Goal: Transaction & Acquisition: Purchase product/service

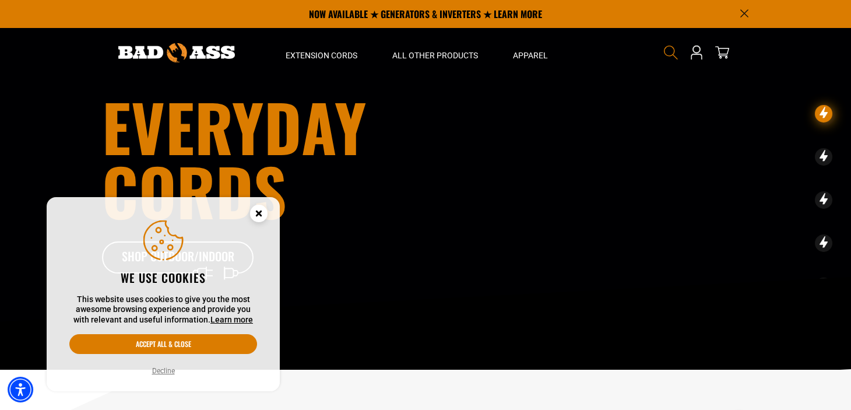
click at [665, 47] on icon "Search" at bounding box center [670, 52] width 15 height 15
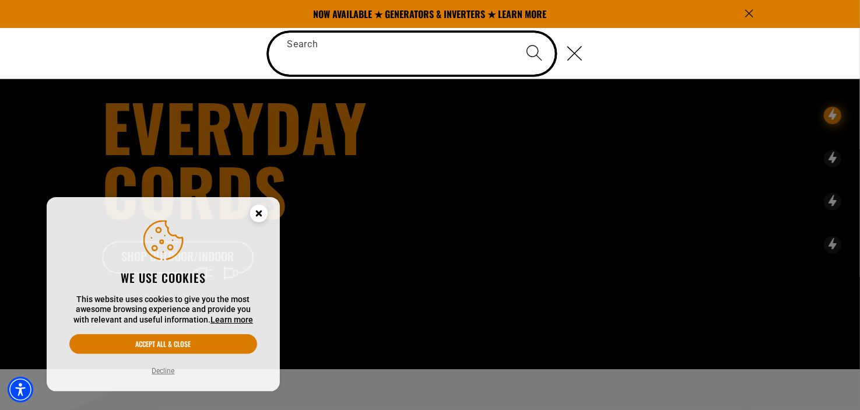
paste input "**********"
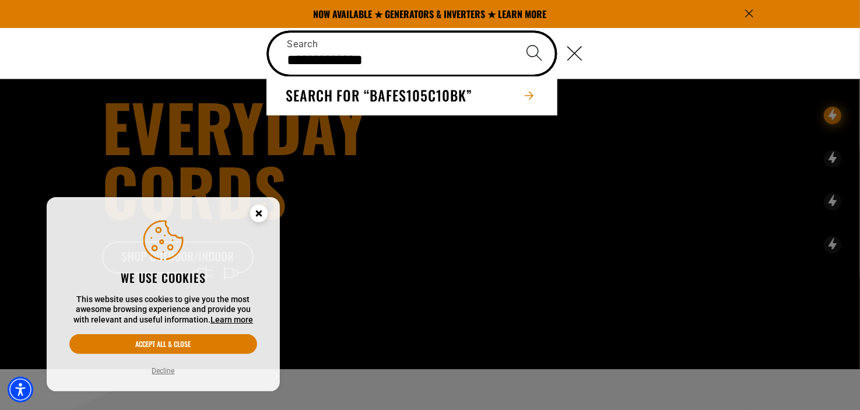
type input "**********"
click at [534, 54] on icon "Search" at bounding box center [534, 52] width 17 height 17
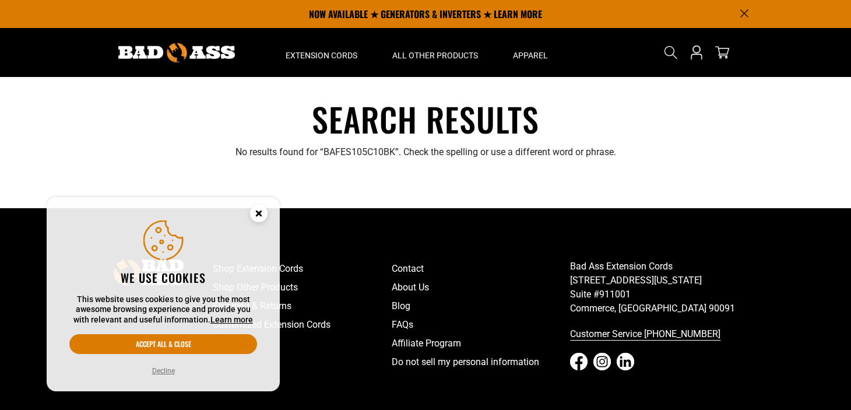
click at [262, 210] on circle "Cookie Consent" at bounding box center [258, 213] width 17 height 17
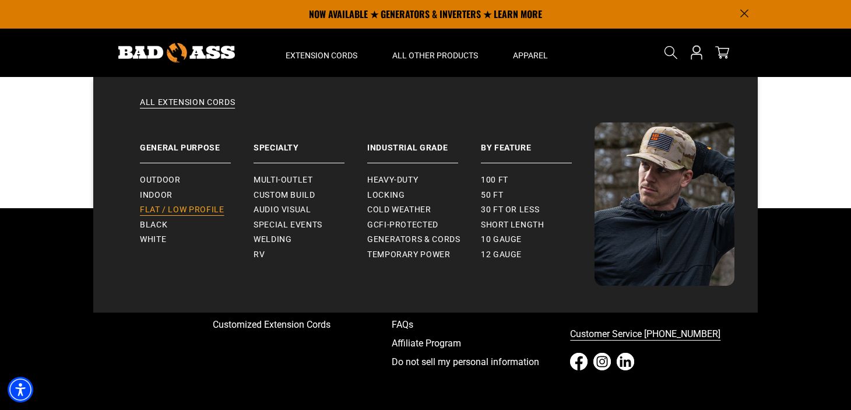
click at [182, 212] on span "Flat / Low Profile" at bounding box center [182, 210] width 85 height 10
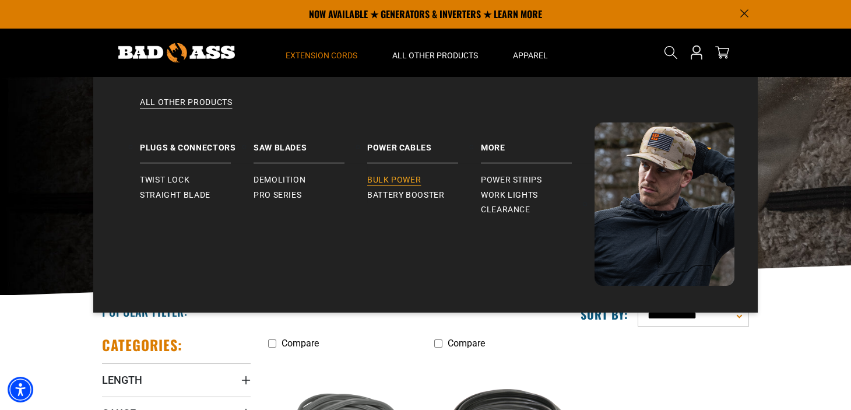
click at [405, 178] on span "Bulk Power" at bounding box center [394, 180] width 54 height 10
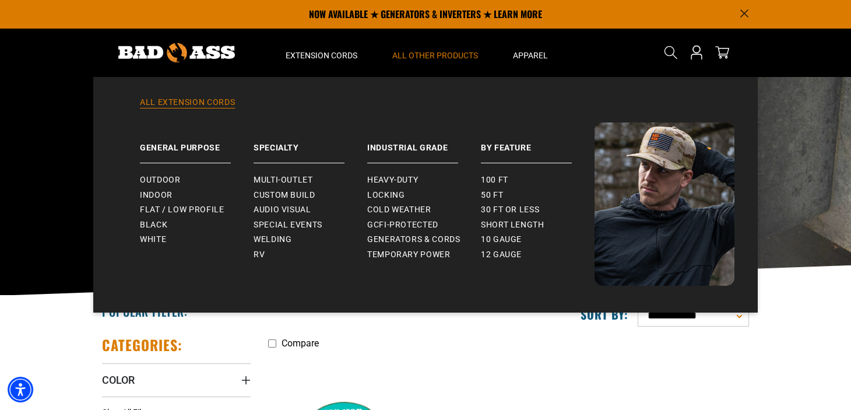
click at [223, 101] on link "All Extension Cords" at bounding box center [426, 110] width 618 height 26
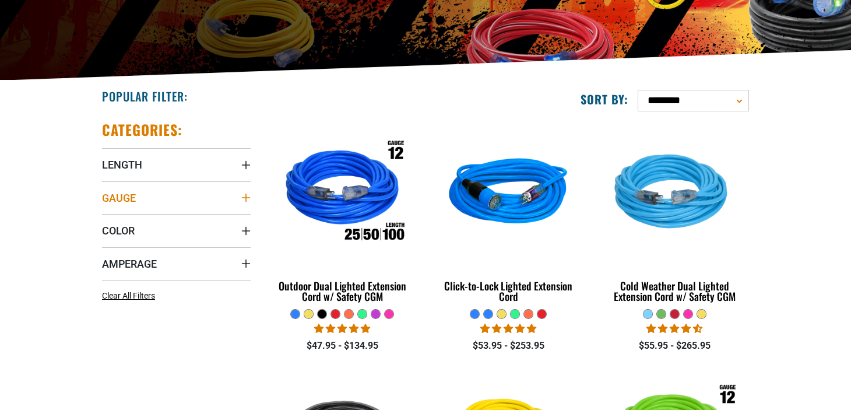
click at [244, 198] on icon "Gauge" at bounding box center [246, 197] width 8 height 8
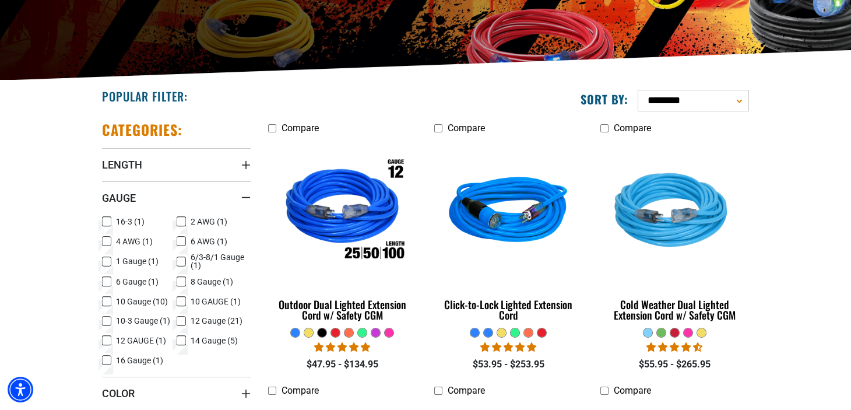
click at [106, 319] on icon at bounding box center [106, 321] width 9 height 15
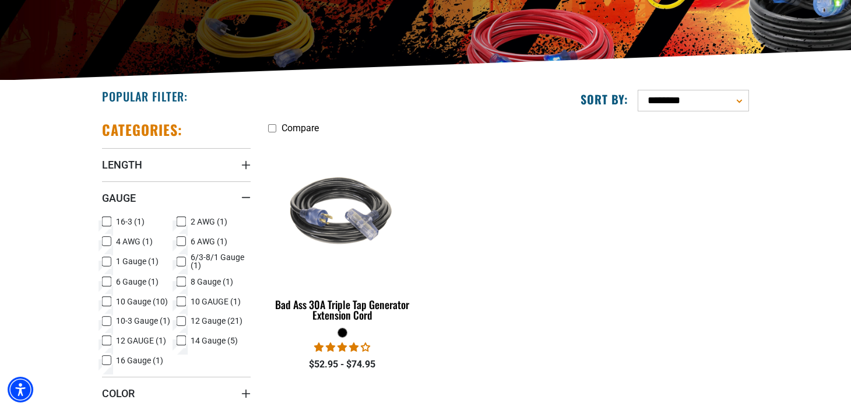
click at [107, 300] on icon at bounding box center [106, 301] width 9 height 15
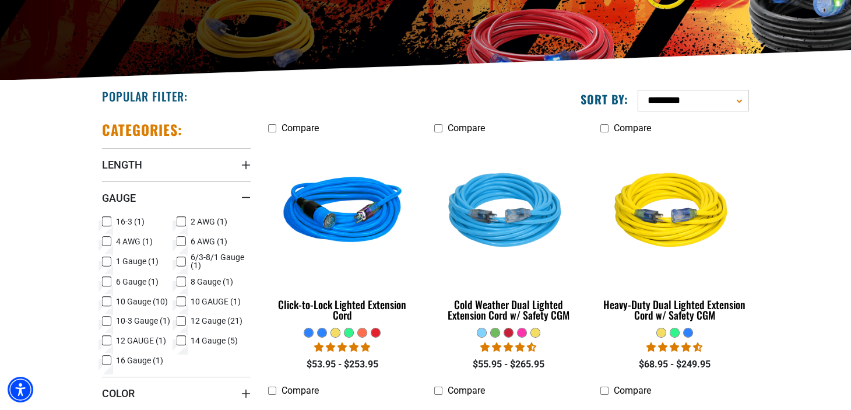
click at [108, 319] on icon at bounding box center [106, 321] width 7 height 6
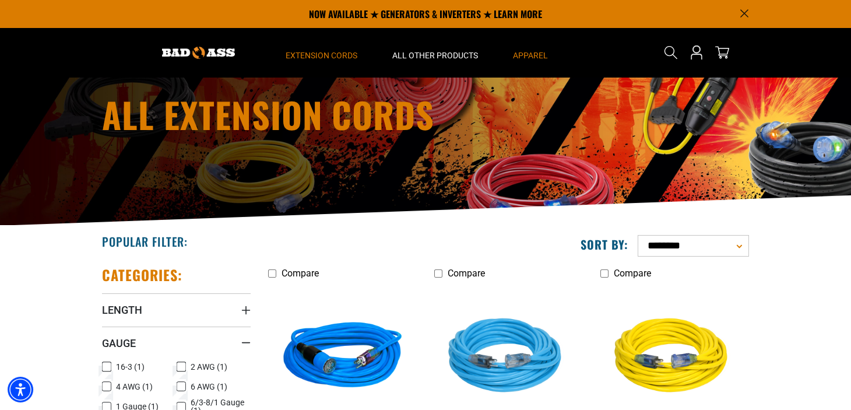
scroll to position [40, 0]
